Goal: Task Accomplishment & Management: Manage account settings

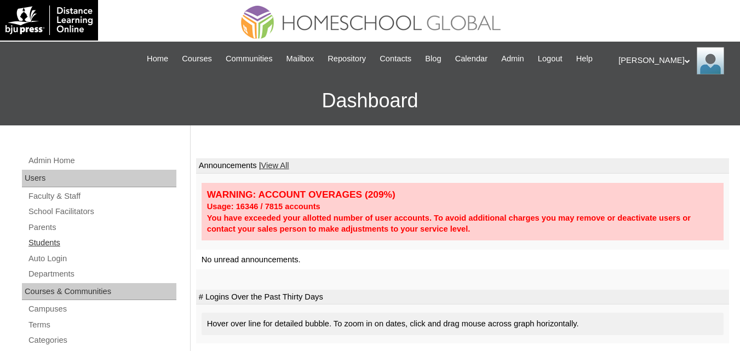
click at [43, 250] on link "Students" at bounding box center [101, 243] width 149 height 14
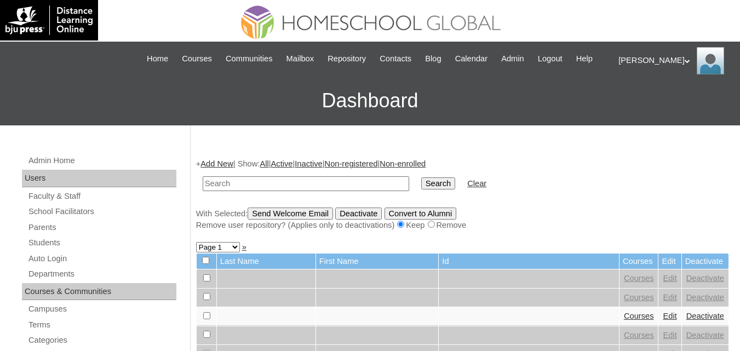
click at [270, 188] on td at bounding box center [305, 184] width 217 height 26
paste input "Zachary Cale Rhyter"
type input "Zachary Cale Rhyter"
click at [421, 189] on input "Search" at bounding box center [438, 183] width 34 height 12
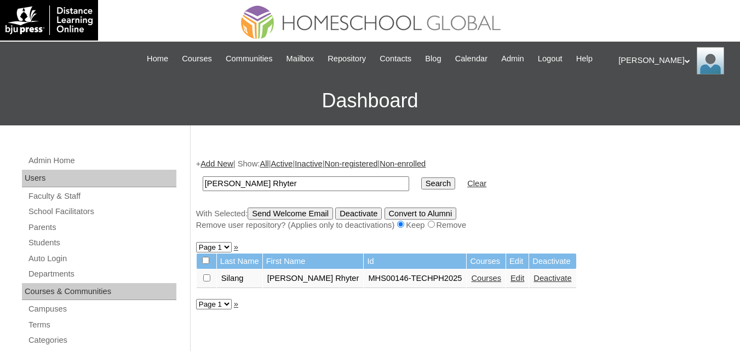
click at [510, 282] on link "Edit" at bounding box center [517, 278] width 14 height 9
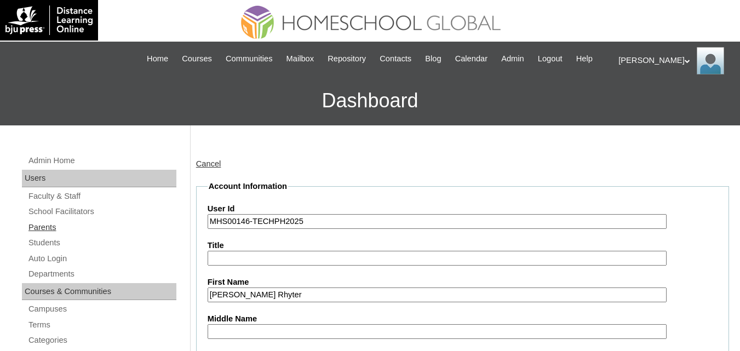
click at [39, 234] on link "Parents" at bounding box center [101, 228] width 149 height 14
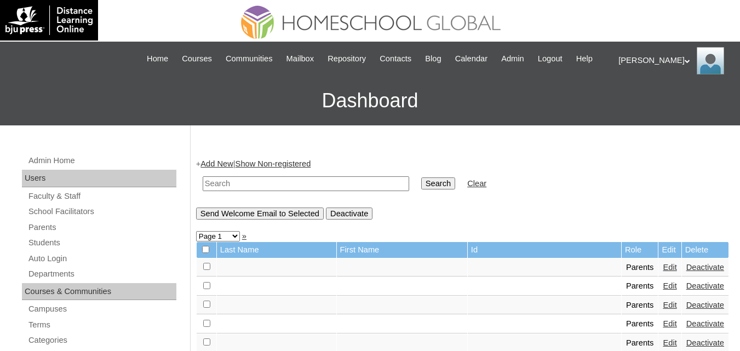
click at [258, 191] on input "text" at bounding box center [306, 183] width 206 height 15
paste input "MHP0117-TECHPH2025"
type input "MHP0117-TECHPH2025"
click at [421, 189] on input "Search" at bounding box center [438, 183] width 34 height 12
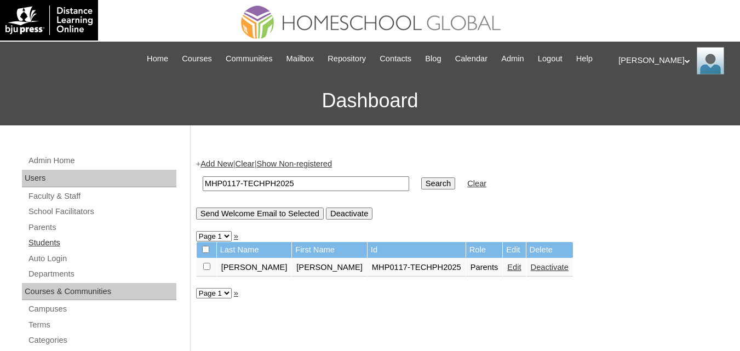
click at [38, 250] on link "Students" at bounding box center [101, 243] width 149 height 14
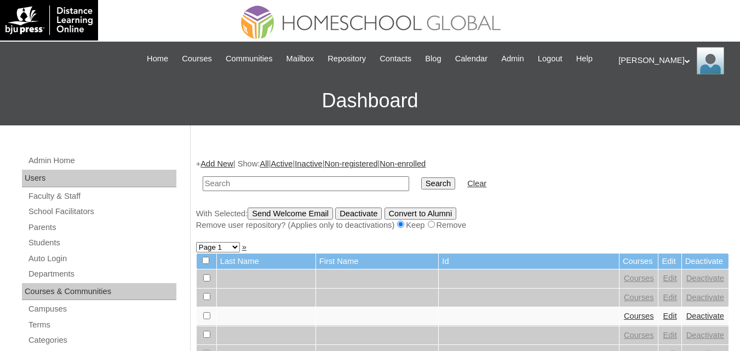
click at [277, 191] on input "text" at bounding box center [306, 183] width 206 height 15
paste input "[PERSON_NAME] Rhyter"
type input "[PERSON_NAME] Rhyter"
click at [421, 189] on input "Search" at bounding box center [438, 183] width 34 height 12
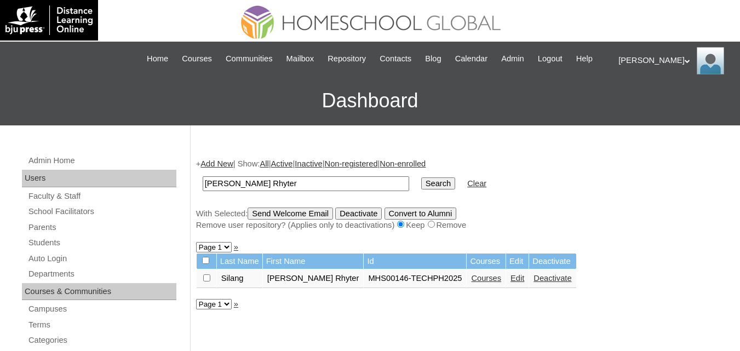
click at [510, 282] on link "Edit" at bounding box center [517, 278] width 14 height 9
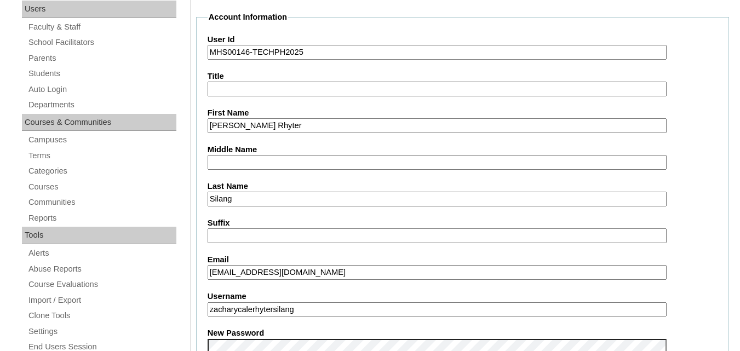
scroll to position [274, 0]
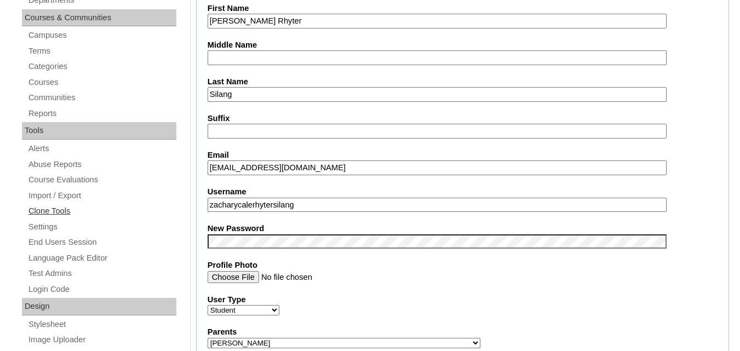
drag, startPoint x: 295, startPoint y: 219, endPoint x: 160, endPoint y: 221, distance: 134.7
click at [160, 221] on div "Admin Home Users Faculty & Staff School Facilitators Parents Students Auto Logi…" at bounding box center [370, 229] width 740 height 755
click at [285, 266] on fieldset "Account Information User Id MHS00146-TECHPH2025 Title First Name [PERSON_NAME] …" at bounding box center [462, 144] width 533 height 474
click at [284, 262] on fieldset "Account Information User Id MHS00146-TECHPH2025 Title First Name [PERSON_NAME] …" at bounding box center [462, 144] width 533 height 474
click at [382, 220] on fieldset "Account Information User Id MHS00146-TECHPH2025 Title First Name [PERSON_NAME] …" at bounding box center [462, 144] width 533 height 474
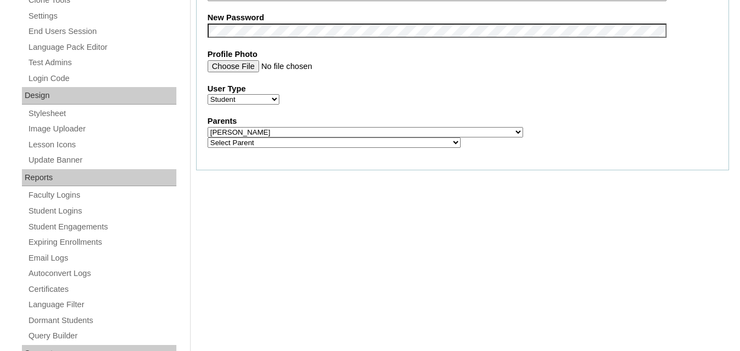
scroll to position [493, 0]
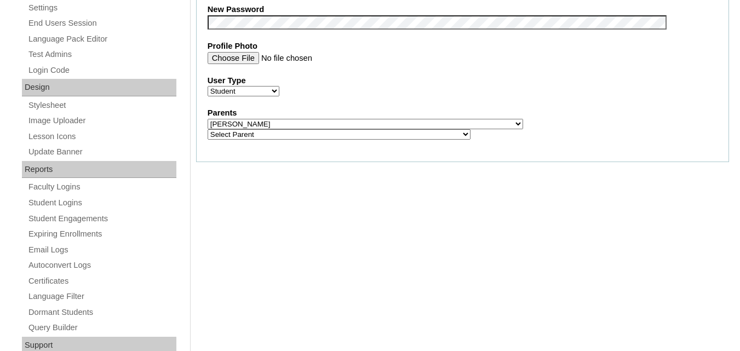
drag, startPoint x: 357, startPoint y: 138, endPoint x: 389, endPoint y: 134, distance: 32.1
click at [357, 129] on select "Select Parent , , , , , , , , , , , , , , , , , , , , , , , , , , , , , , , , ,…" at bounding box center [364, 124] width 315 height 10
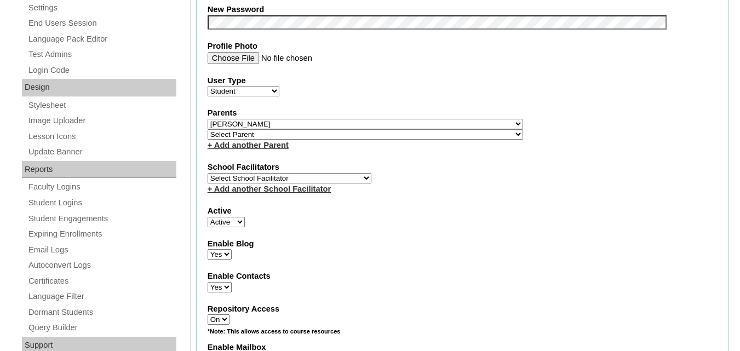
scroll to position [597, 0]
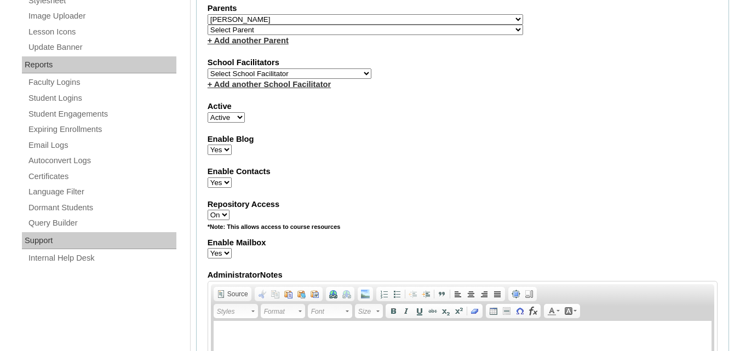
click at [390, 25] on select "Select Parent , , , , , , , , , , , , , , , , , , , , , , , , , , , , , , , , ,…" at bounding box center [364, 19] width 315 height 10
click at [207, 25] on select "Select Parent , , , , , , , , , , , , , , , , , , , , , , , , , , , , , , , , ,…" at bounding box center [364, 19] width 315 height 10
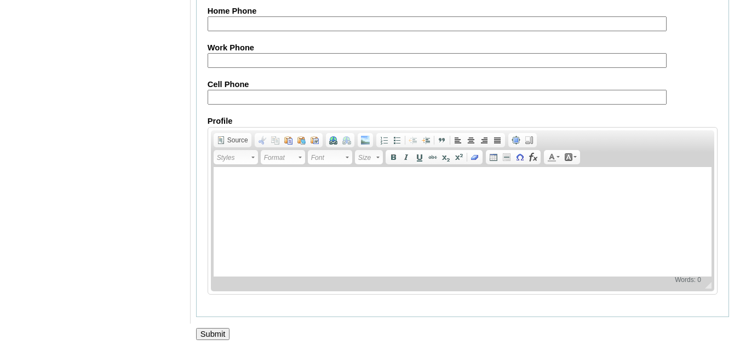
scroll to position [1330, 0]
click at [218, 333] on input "Submit" at bounding box center [213, 334] width 34 height 12
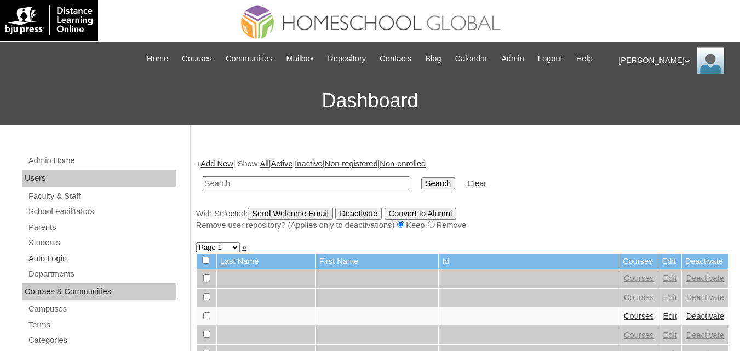
click at [60, 266] on link "Auto Login" at bounding box center [101, 259] width 149 height 14
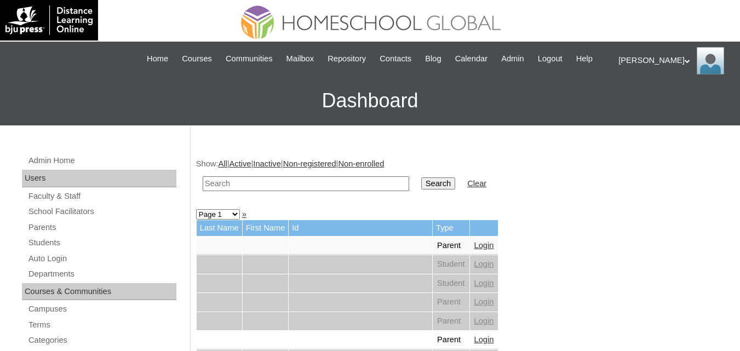
click at [259, 191] on input "text" at bounding box center [306, 183] width 206 height 15
paste input "MHP0117-TECHPH2025"
type input "MHP0117-TECHPH2025"
click at [421, 189] on input "Search" at bounding box center [438, 183] width 34 height 12
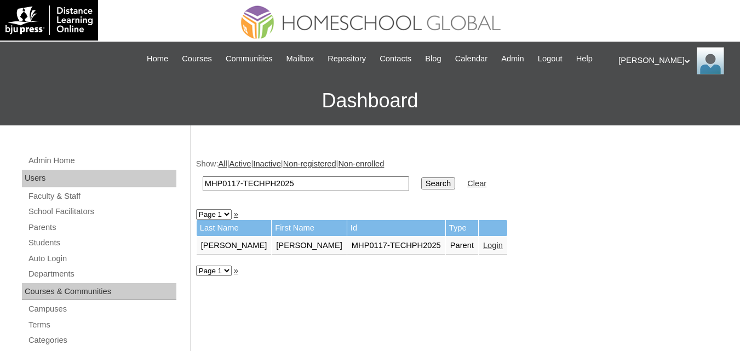
click at [483, 250] on link "Login" at bounding box center [493, 245] width 20 height 9
